Goal: Task Accomplishment & Management: Use online tool/utility

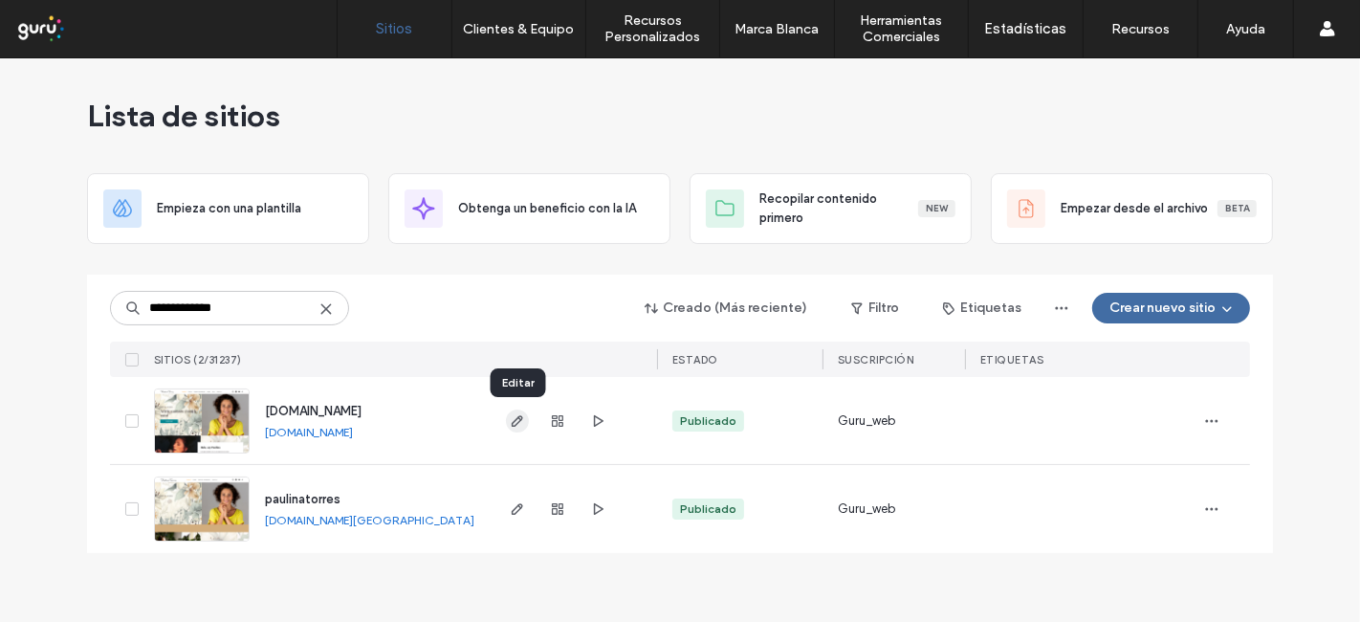
type input "**********"
click at [524, 418] on icon "button" at bounding box center [517, 420] width 15 height 15
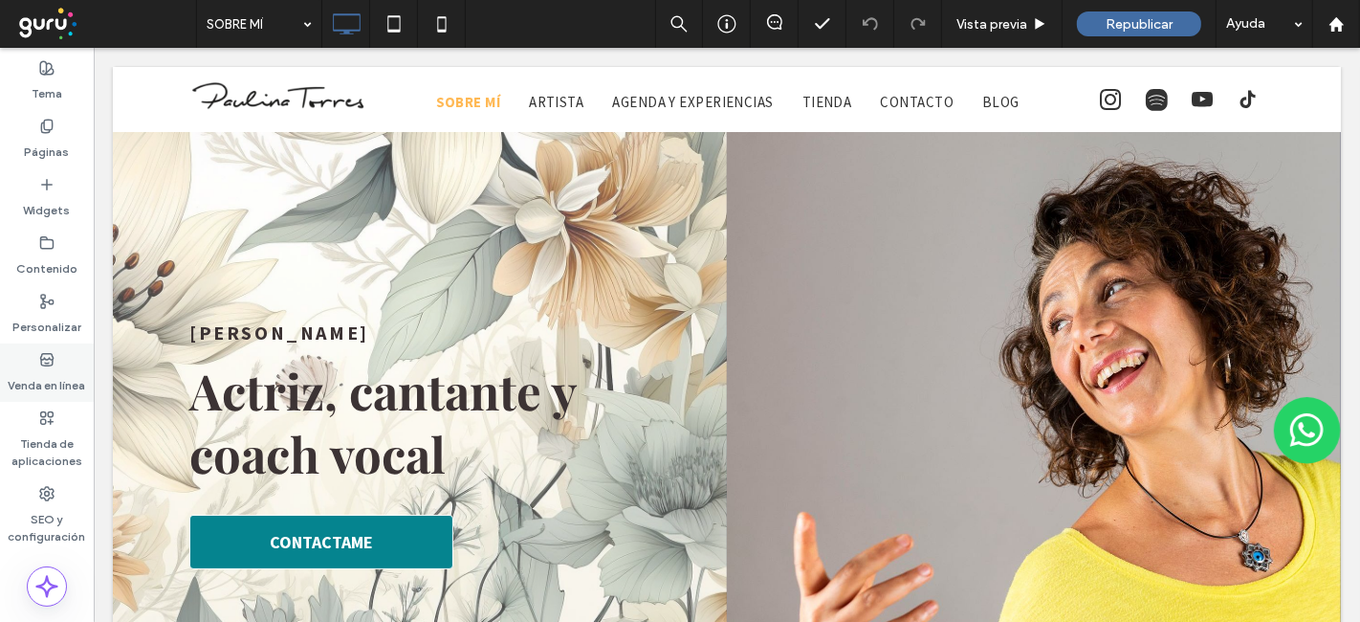
click at [40, 371] on label "Venda en línea" at bounding box center [47, 380] width 77 height 27
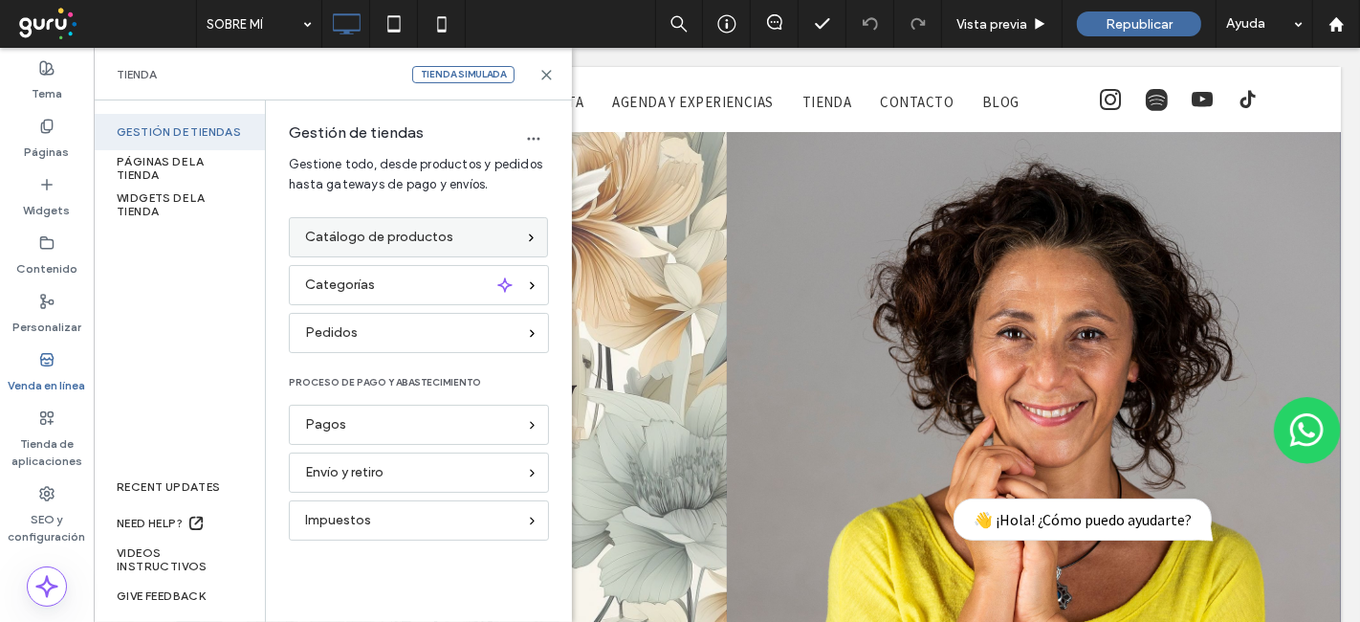
click at [340, 253] on div "Catálogo de productos" at bounding box center [418, 237] width 259 height 40
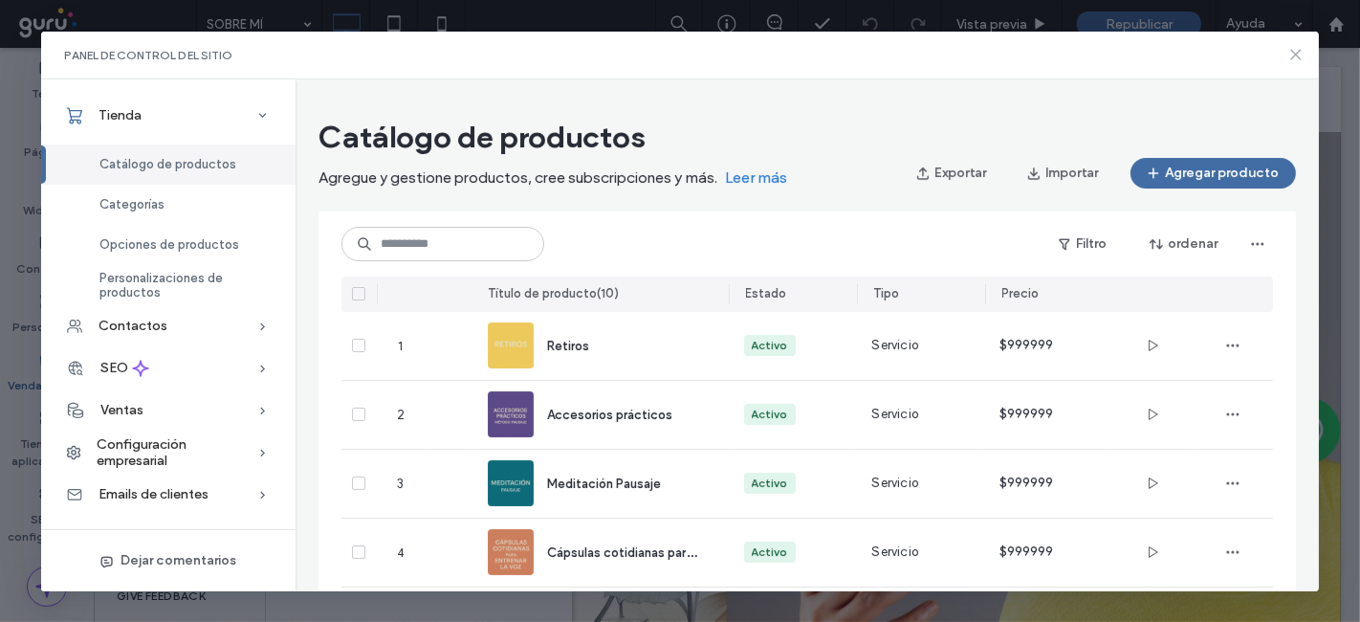
click at [1297, 51] on icon at bounding box center [1295, 54] width 15 height 15
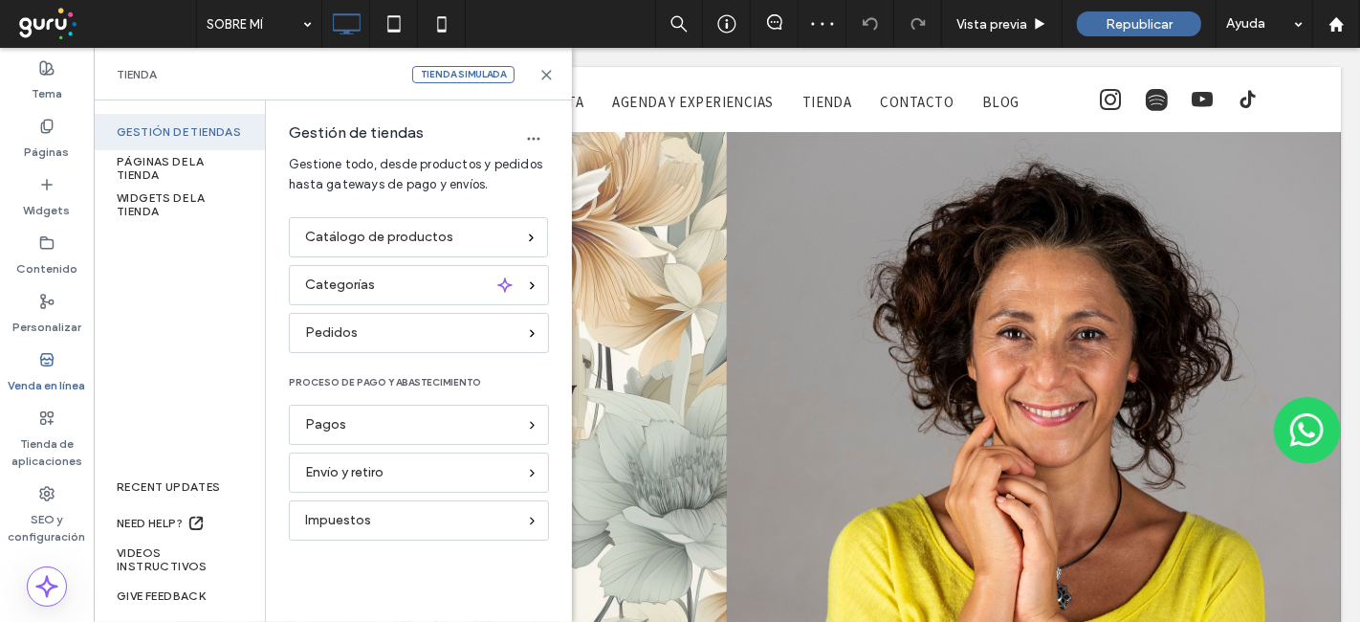
click at [555, 84] on div "Tienda Tienda simulada" at bounding box center [333, 74] width 478 height 53
click at [546, 80] on icon at bounding box center [546, 75] width 14 height 14
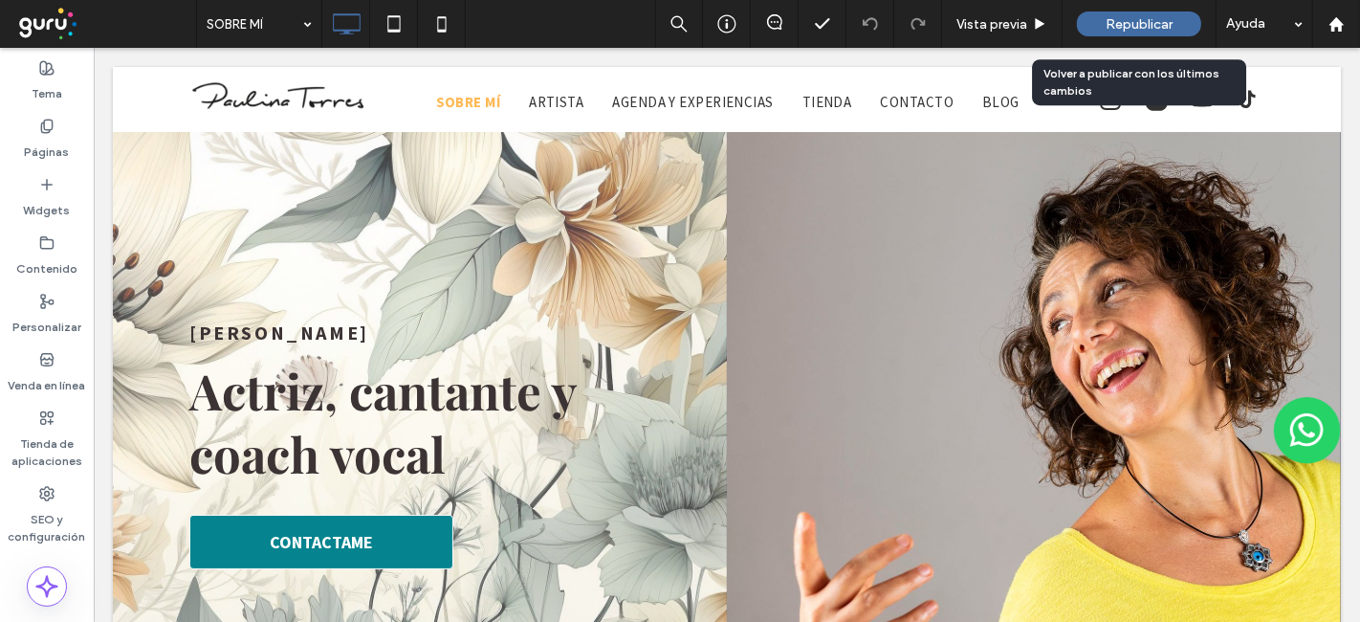
click at [1138, 20] on span "Republicar" at bounding box center [1139, 24] width 67 height 16
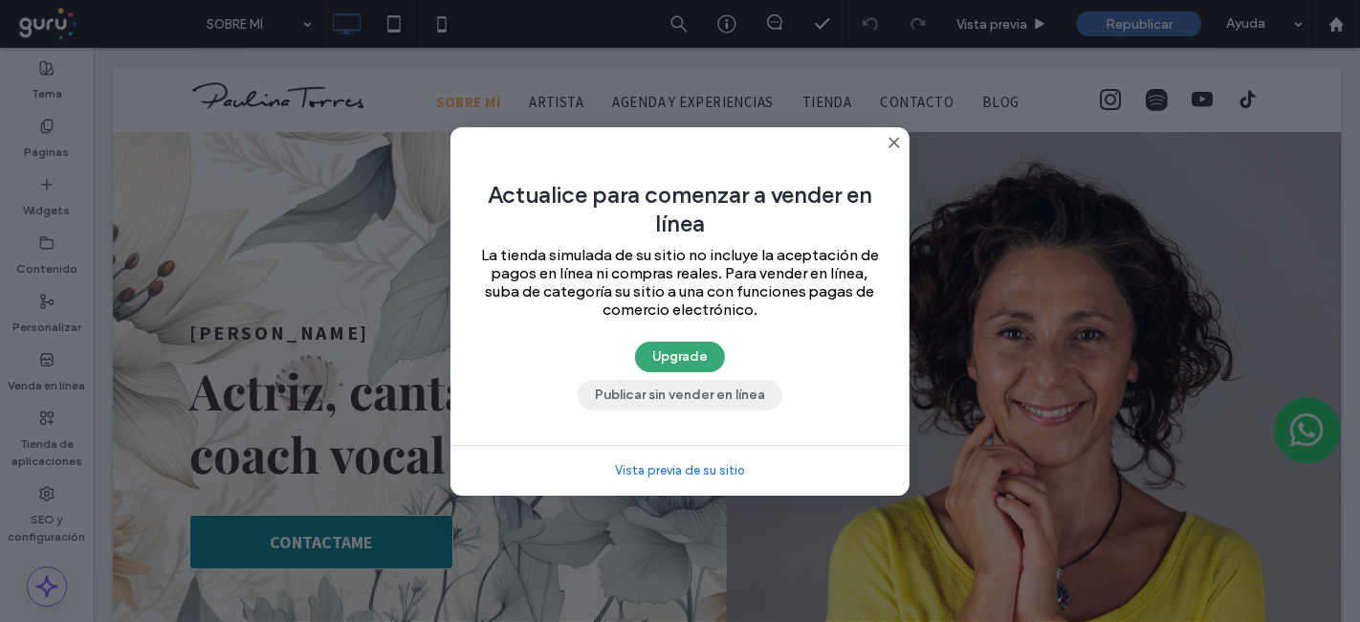
click at [717, 397] on button "Publicar sin vender en línea" at bounding box center [680, 395] width 205 height 31
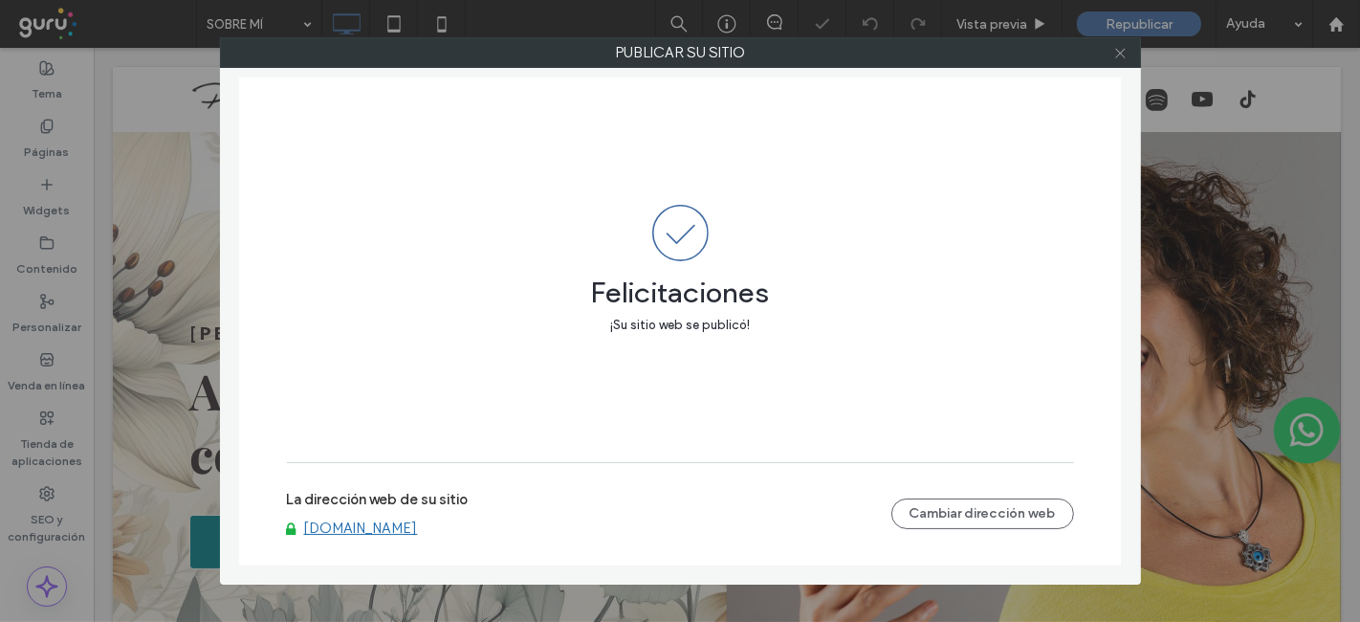
click at [1120, 64] on span at bounding box center [1120, 52] width 14 height 29
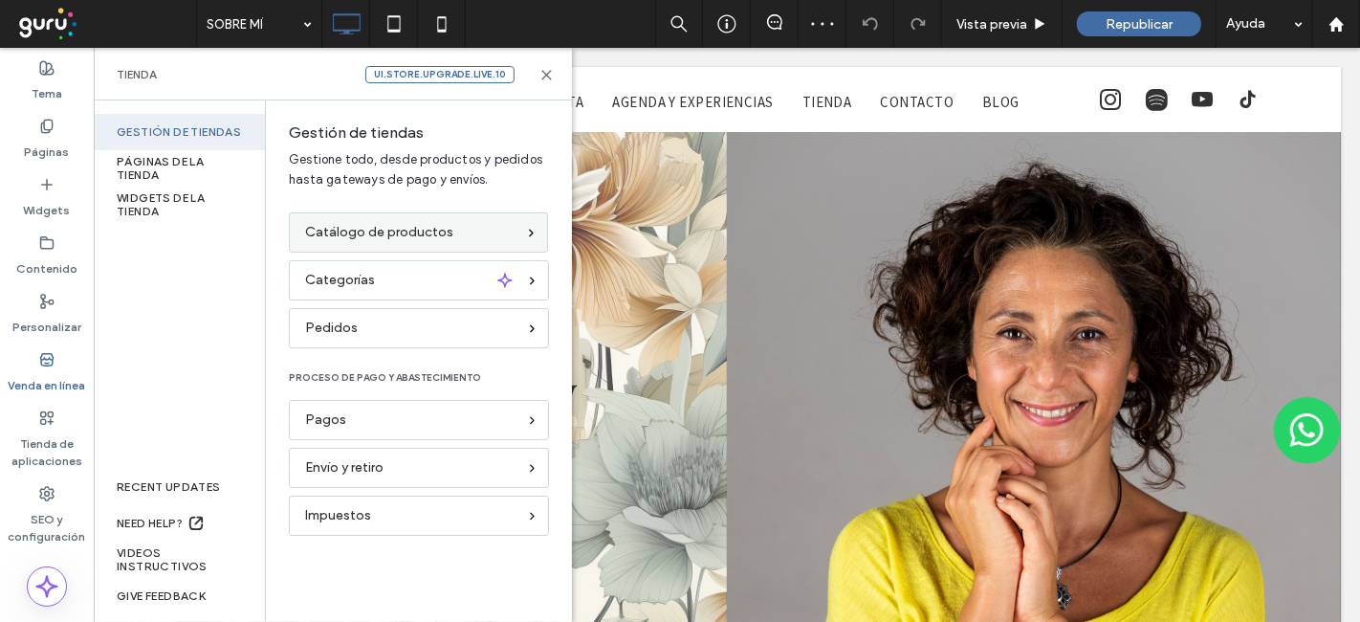
click at [428, 247] on div "Catálogo de productos" at bounding box center [418, 232] width 259 height 40
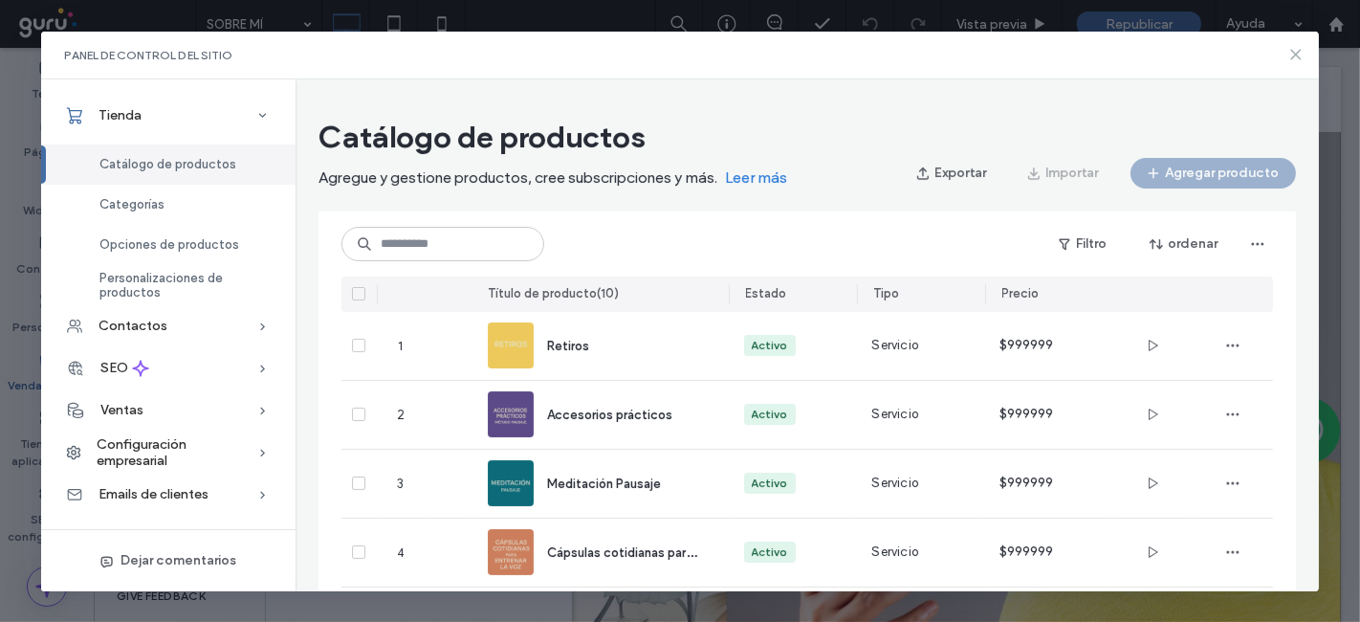
click at [1289, 52] on icon at bounding box center [1295, 54] width 15 height 15
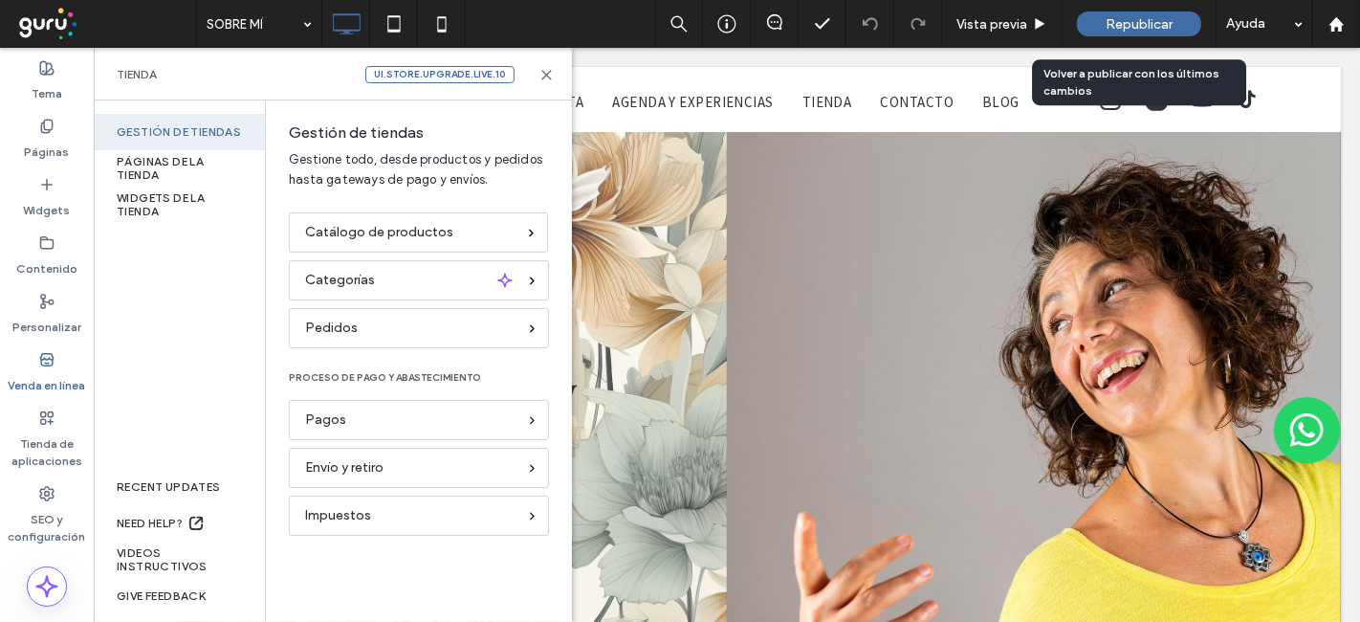
click at [1133, 19] on span "Republicar" at bounding box center [1139, 24] width 67 height 16
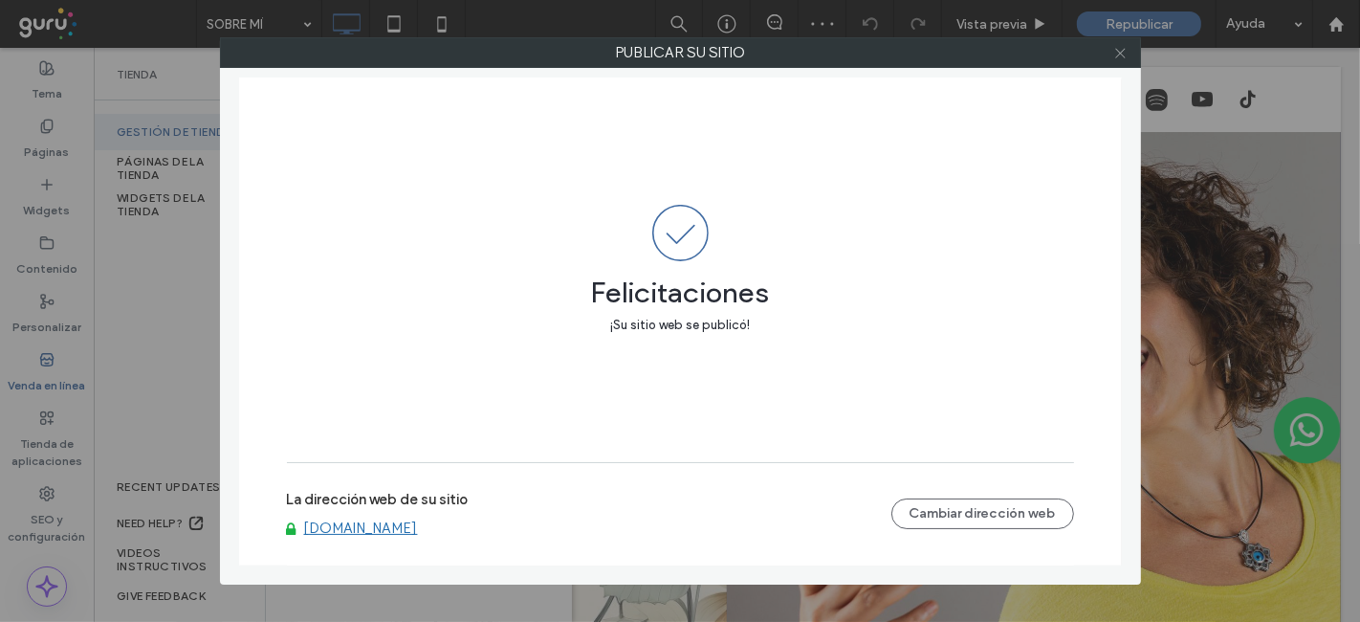
click at [1121, 61] on span at bounding box center [1120, 52] width 14 height 29
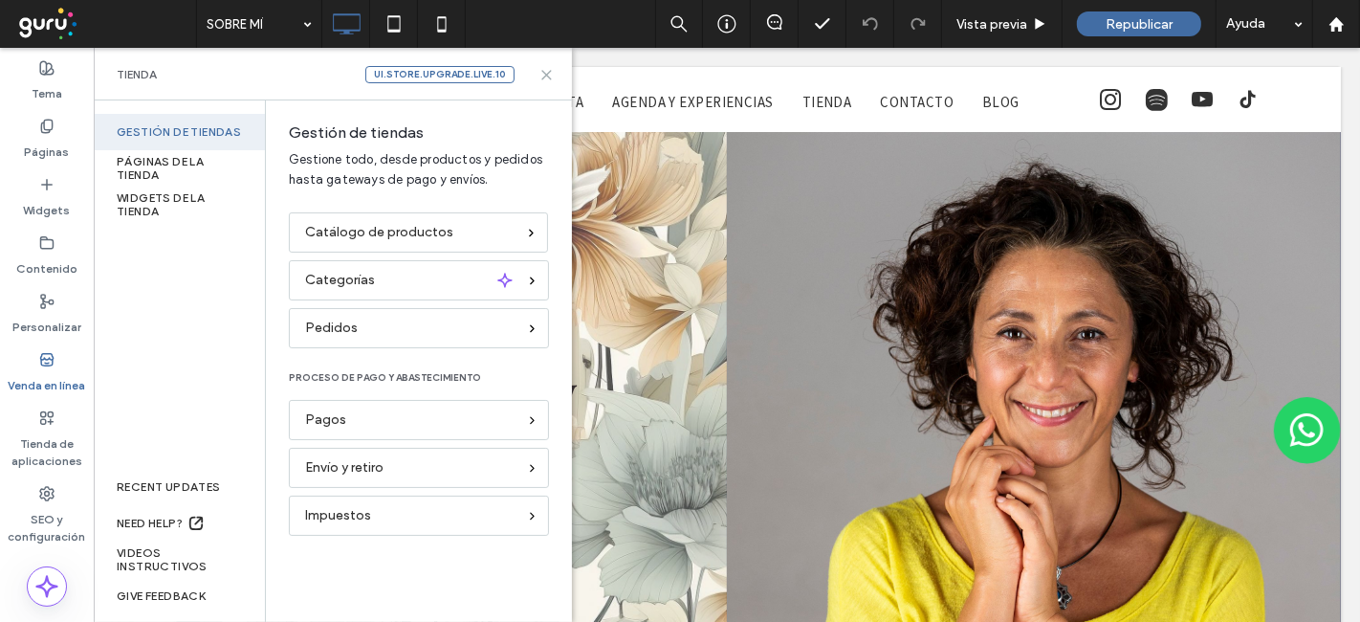
click at [548, 72] on use at bounding box center [546, 75] width 9 height 9
